Goal: Information Seeking & Learning: Learn about a topic

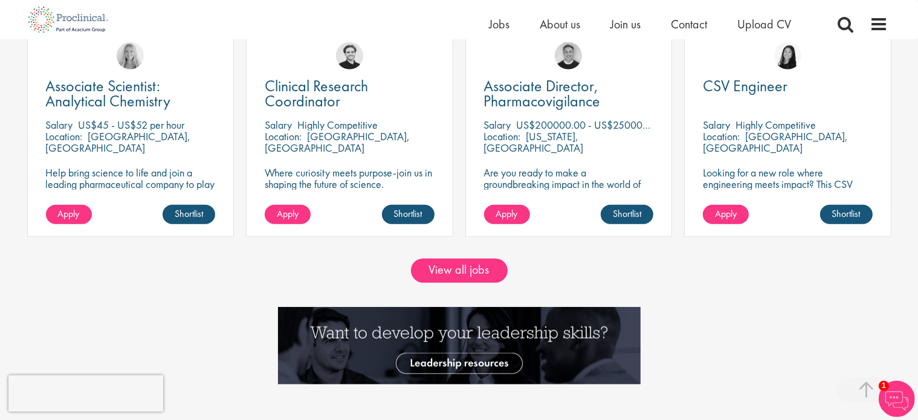
scroll to position [1069, 0]
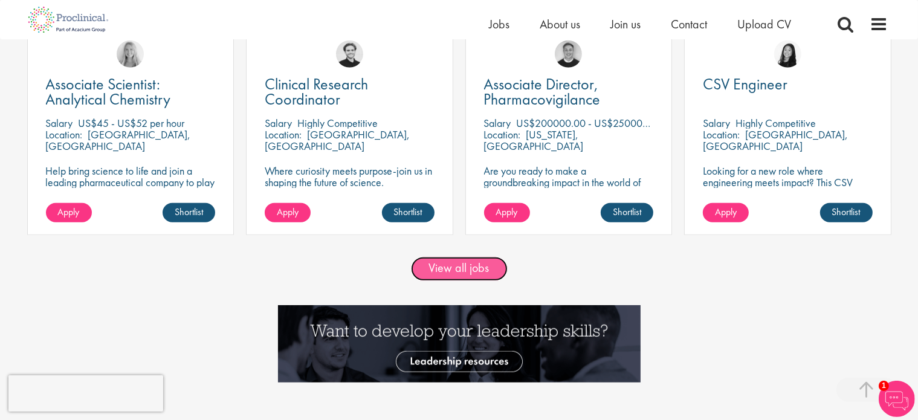
click at [459, 268] on link "View all jobs" at bounding box center [459, 269] width 97 height 24
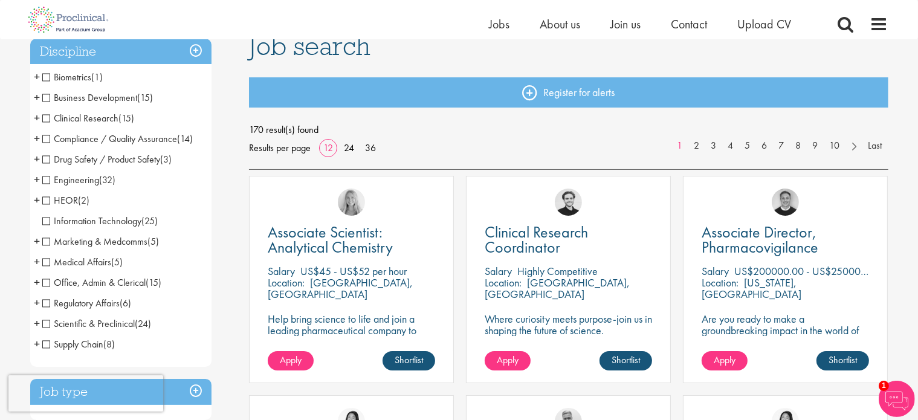
scroll to position [121, 0]
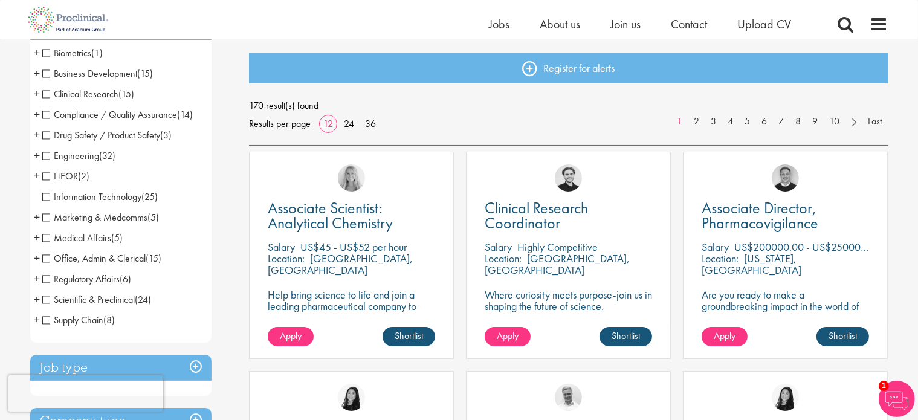
click at [44, 157] on span "Engineering" at bounding box center [70, 155] width 57 height 13
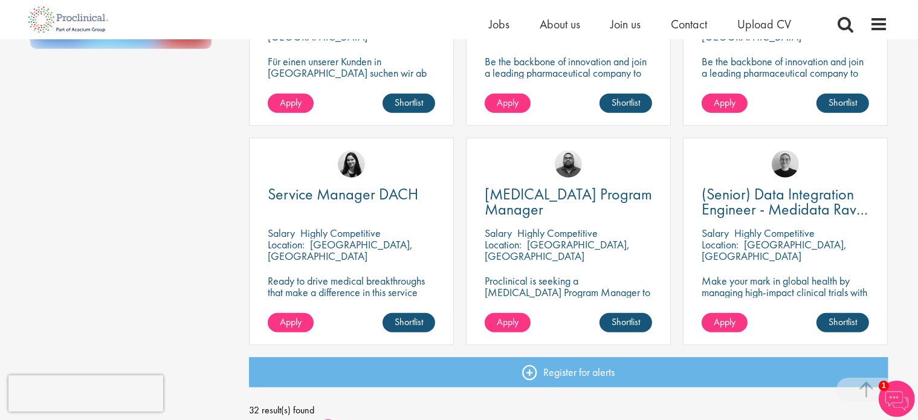
scroll to position [841, 0]
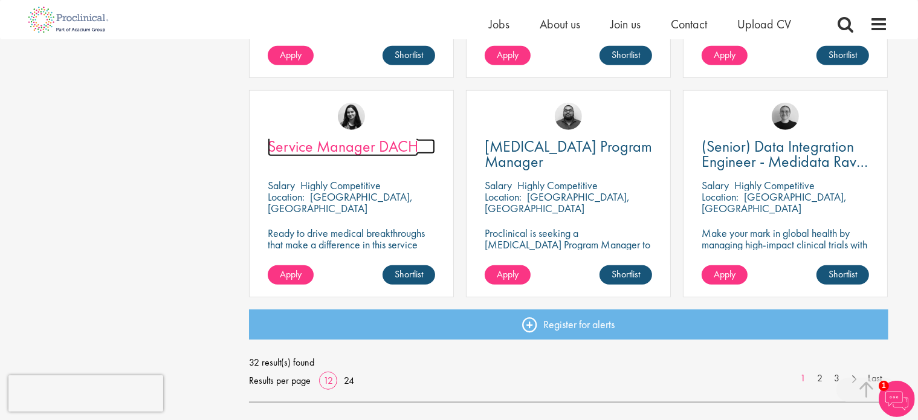
click at [381, 152] on span "Service Manager DACH" at bounding box center [343, 146] width 150 height 21
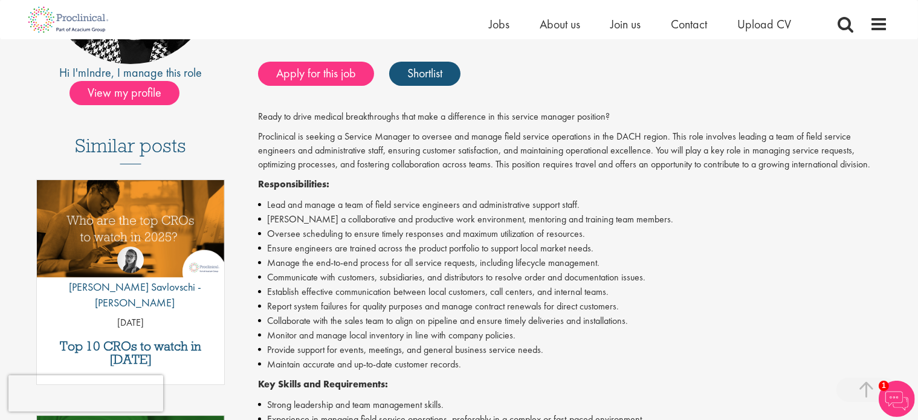
scroll to position [290, 0]
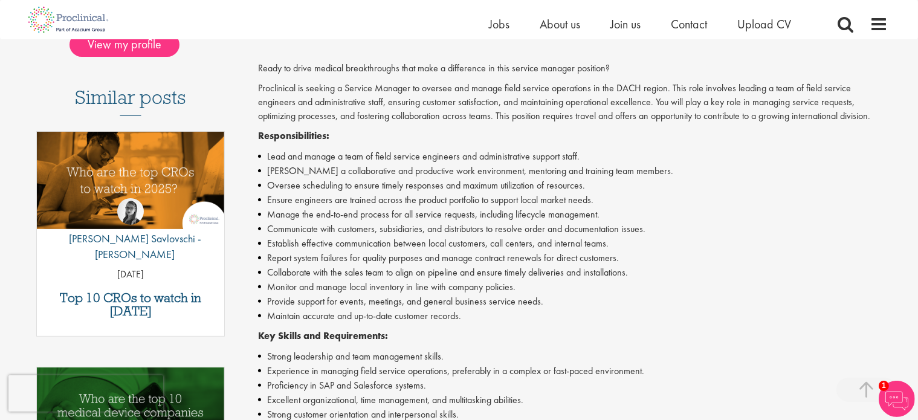
click at [788, 188] on li "Oversee scheduling to ensure timely responses and maximum utilization of resour…" at bounding box center [573, 185] width 630 height 15
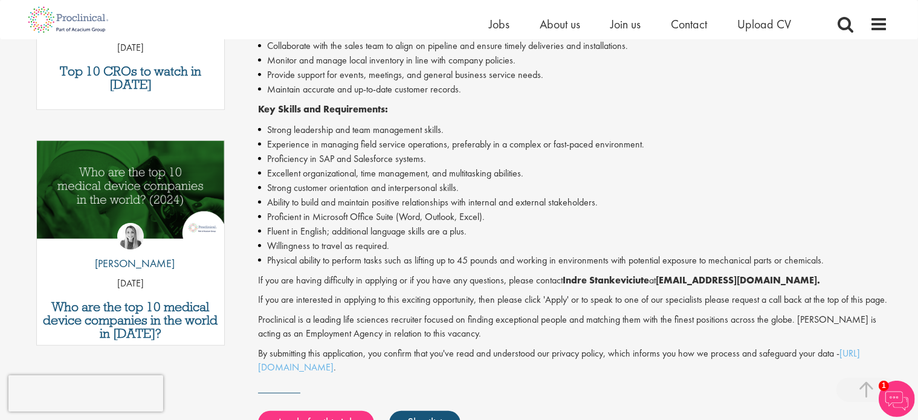
scroll to position [557, 0]
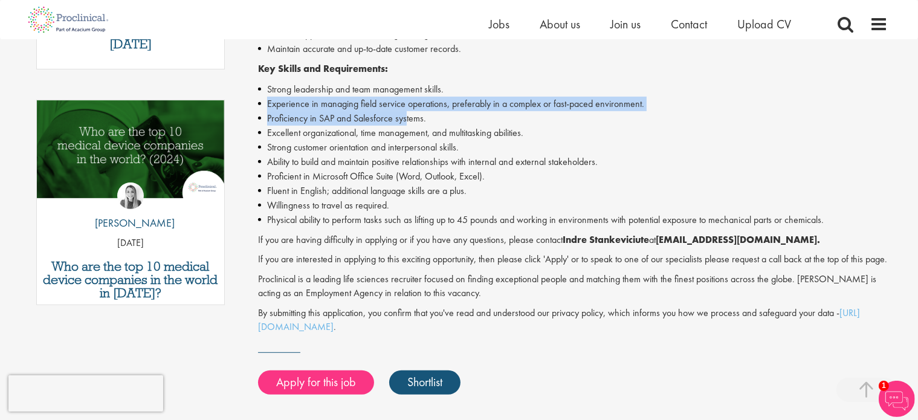
drag, startPoint x: 266, startPoint y: 105, endPoint x: 406, endPoint y: 122, distance: 141.3
click at [406, 122] on ul "Strong leadership and team management skills. Experience in managing field serv…" at bounding box center [573, 154] width 630 height 145
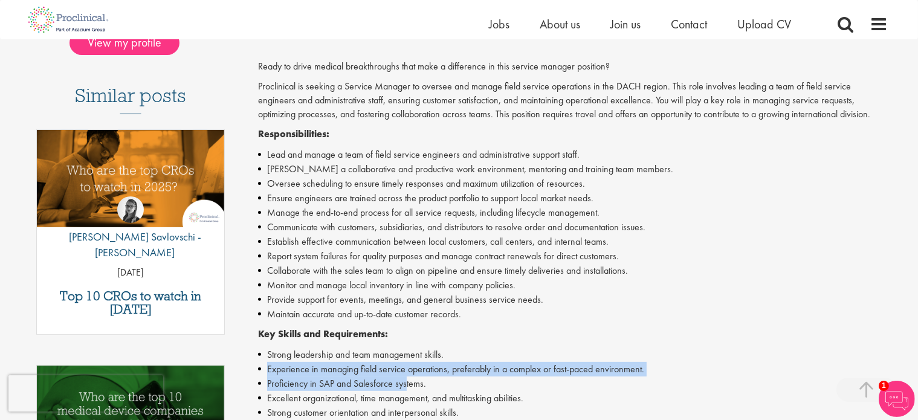
scroll to position [290, 0]
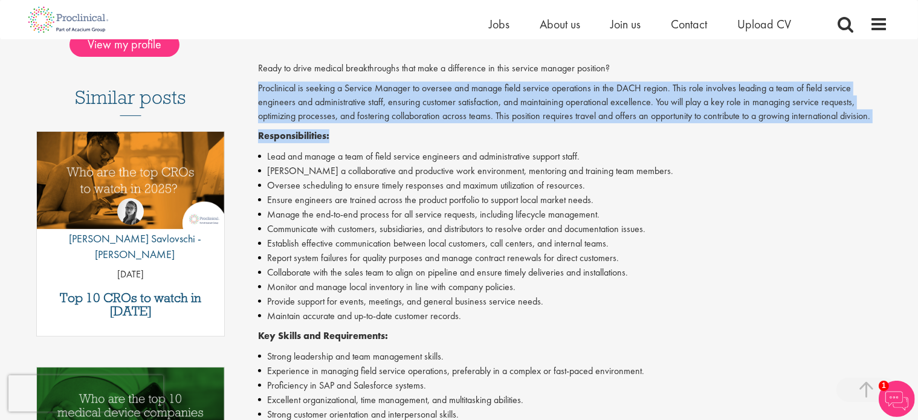
drag, startPoint x: 259, startPoint y: 86, endPoint x: 349, endPoint y: 128, distance: 99.0
click at [349, 128] on div "Ready to drive medical breakthroughs that make a difference in this service man…" at bounding box center [573, 331] width 630 height 539
click at [396, 126] on div "Ready to drive medical breakthroughs that make a difference in this service man…" at bounding box center [573, 331] width 630 height 539
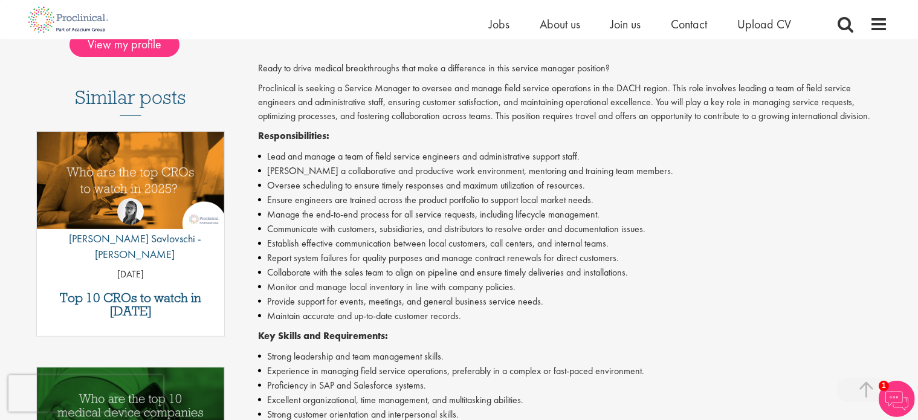
click at [310, 239] on li "Establish effective communication between local customers, call centers, and in…" at bounding box center [573, 243] width 630 height 15
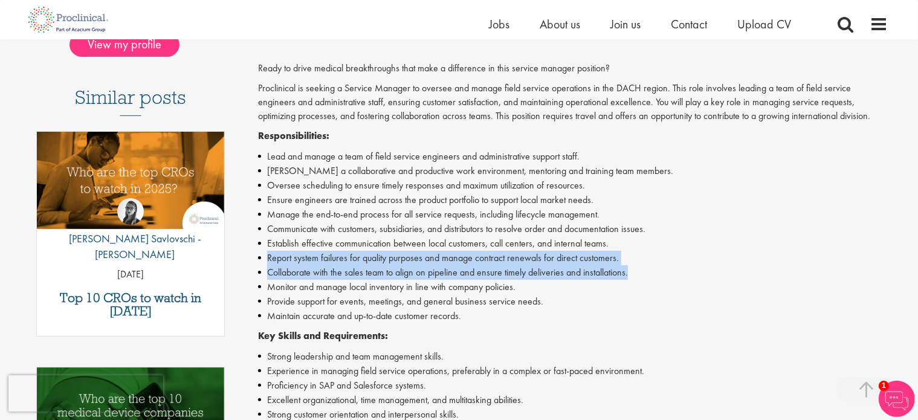
drag, startPoint x: 267, startPoint y: 260, endPoint x: 647, endPoint y: 275, distance: 381.0
click at [647, 275] on ul "Lead and manage a team of field service engineers and administrative support st…" at bounding box center [573, 236] width 630 height 174
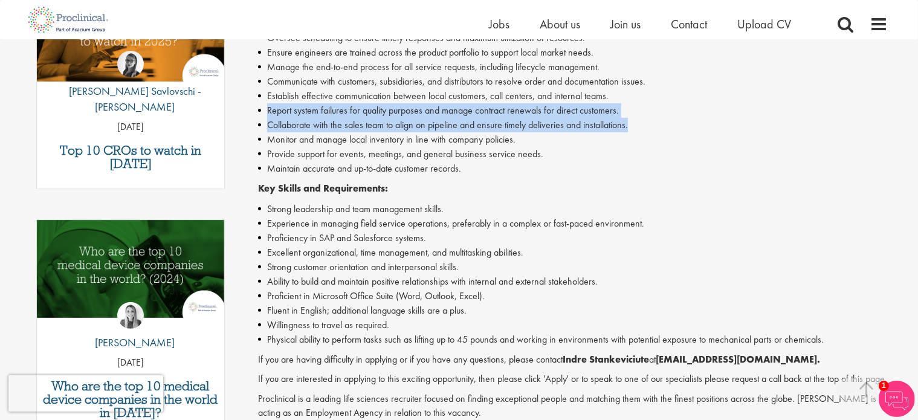
scroll to position [490, 0]
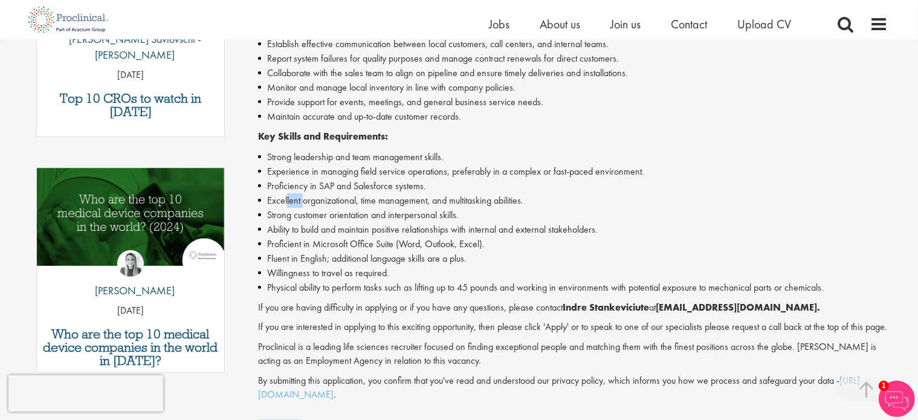
drag, startPoint x: 286, startPoint y: 198, endPoint x: 303, endPoint y: 203, distance: 17.6
click at [303, 203] on li "Excellent organizational, time management, and multitasking abilities." at bounding box center [573, 200] width 630 height 15
drag, startPoint x: 271, startPoint y: 216, endPoint x: 469, endPoint y: 222, distance: 198.3
click at [469, 222] on ul "Strong leadership and team management skills. Experience in managing field serv…" at bounding box center [573, 222] width 630 height 145
drag, startPoint x: 346, startPoint y: 226, endPoint x: 595, endPoint y: 232, distance: 249.1
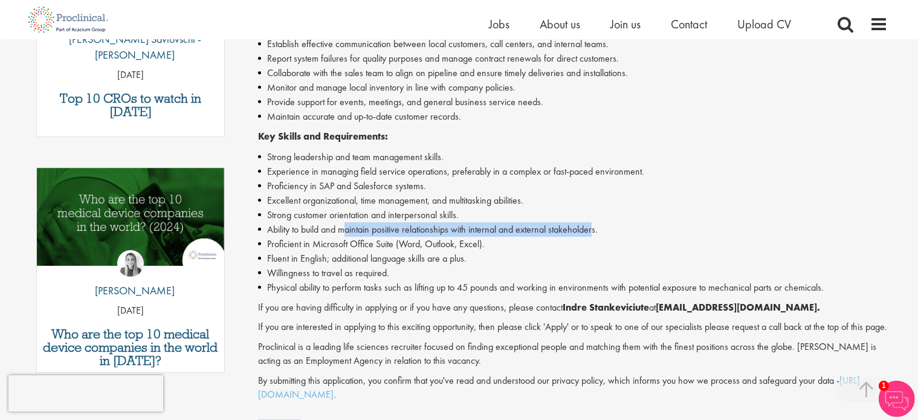
click at [595, 232] on li "Ability to build and maintain positive relationships with internal and external…" at bounding box center [573, 229] width 630 height 15
click at [274, 285] on li "Physical ability to perform tasks such as lifting up to 45 pounds and working i…" at bounding box center [573, 287] width 630 height 15
click at [293, 320] on p "If you are interested in applying to this exciting opportunity, then please cli…" at bounding box center [573, 327] width 630 height 14
click at [436, 323] on p "If you are interested in applying to this exciting opportunity, then please cli…" at bounding box center [573, 327] width 630 height 14
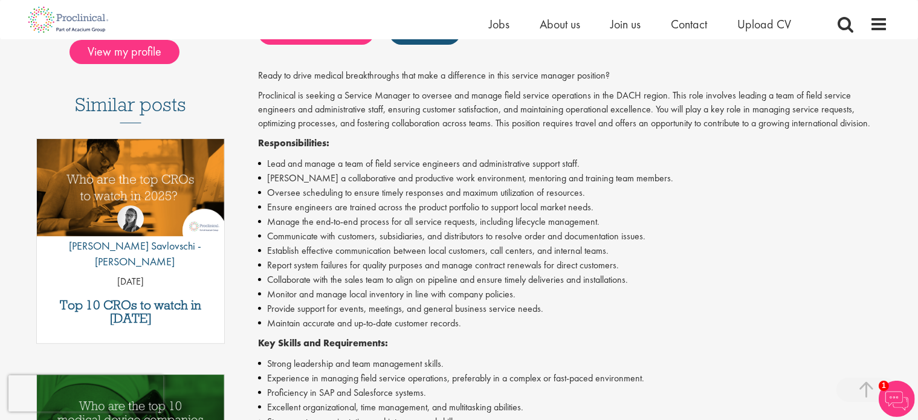
scroll to position [285, 0]
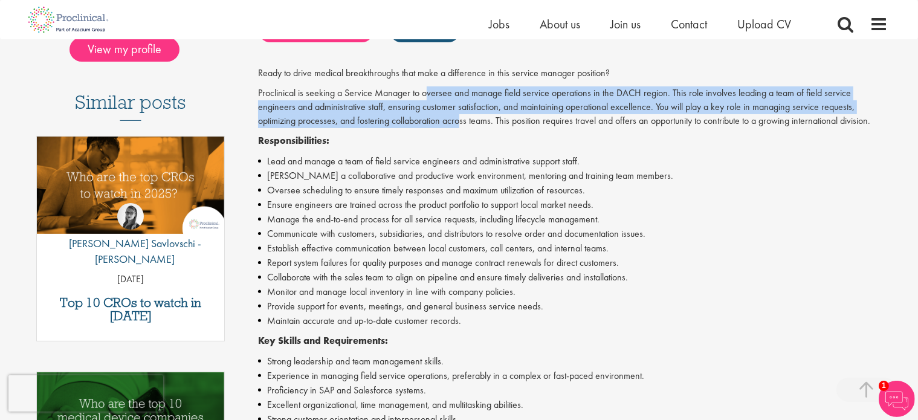
drag, startPoint x: 425, startPoint y: 94, endPoint x: 419, endPoint y: 125, distance: 32.0
click at [419, 125] on p "Proclinical is seeking a Service Manager to oversee and manage field service op…" at bounding box center [573, 107] width 630 height 42
